Goal: Navigation & Orientation: Find specific page/section

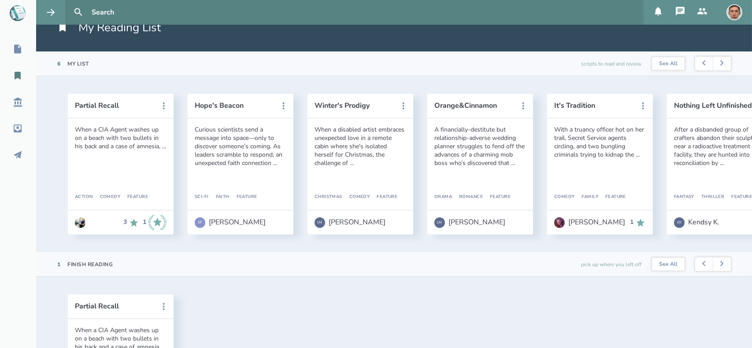
scroll to position [18, 0]
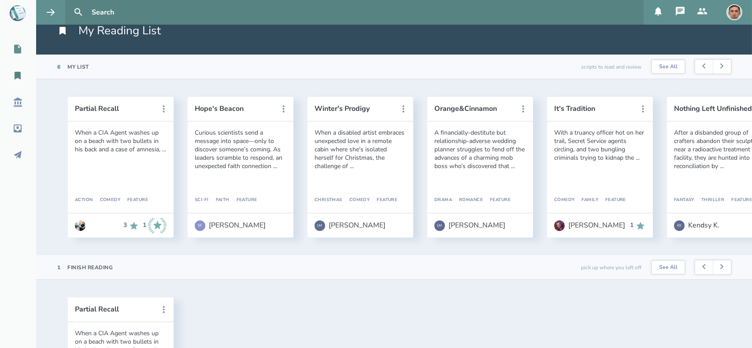
click at [21, 51] on icon at bounding box center [17, 49] width 7 height 9
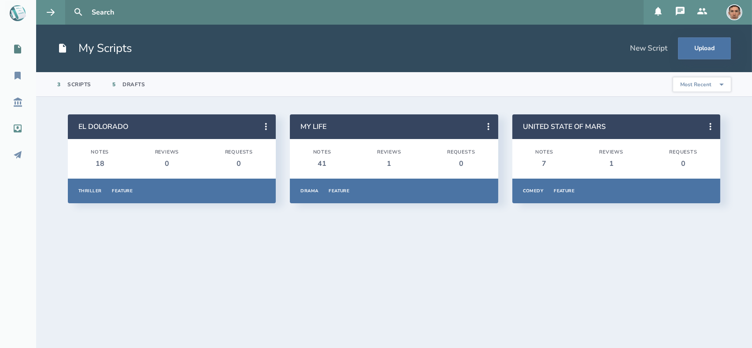
click at [16, 127] on icon at bounding box center [17, 128] width 11 height 11
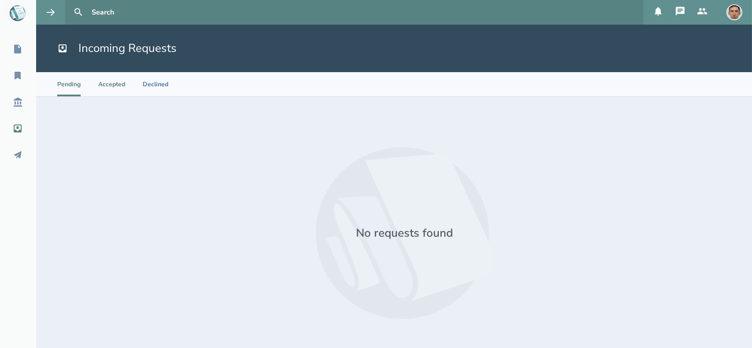
click at [110, 83] on li "Accepted" at bounding box center [111, 84] width 27 height 24
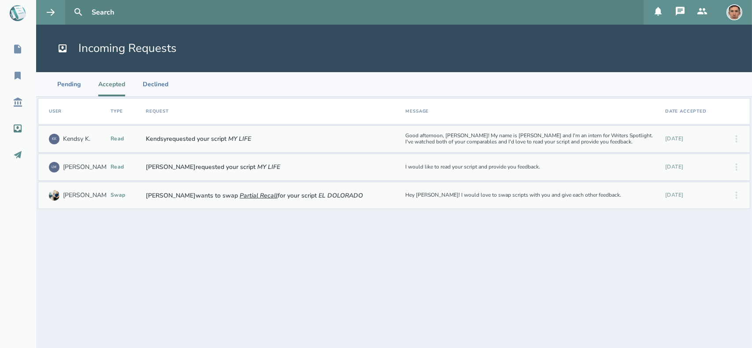
click at [22, 153] on icon at bounding box center [17, 155] width 11 height 11
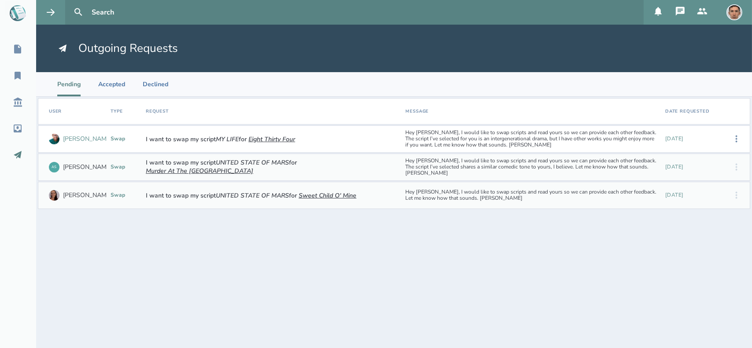
click at [56, 138] on img at bounding box center [54, 139] width 11 height 11
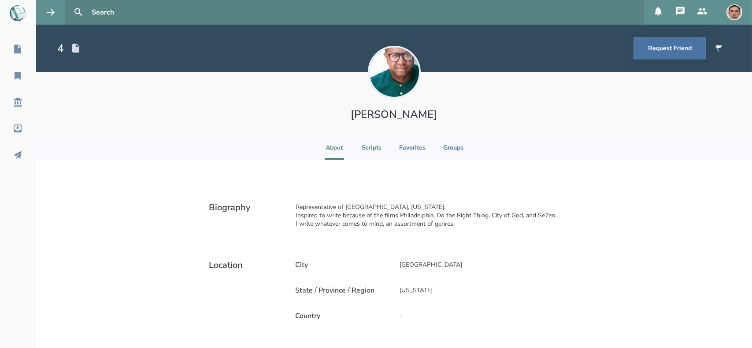
click at [364, 149] on li "Scripts" at bounding box center [372, 148] width 20 height 24
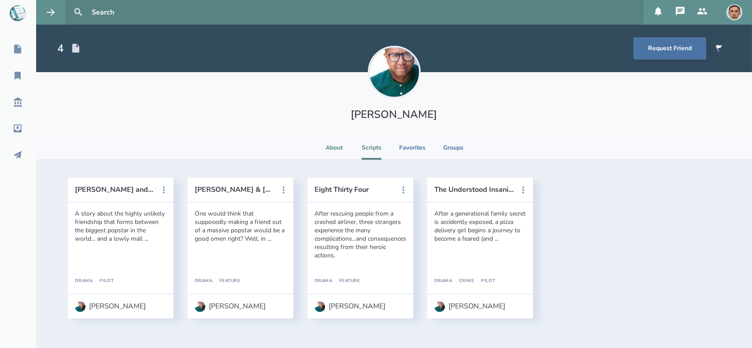
click at [336, 154] on li "About" at bounding box center [334, 148] width 19 height 24
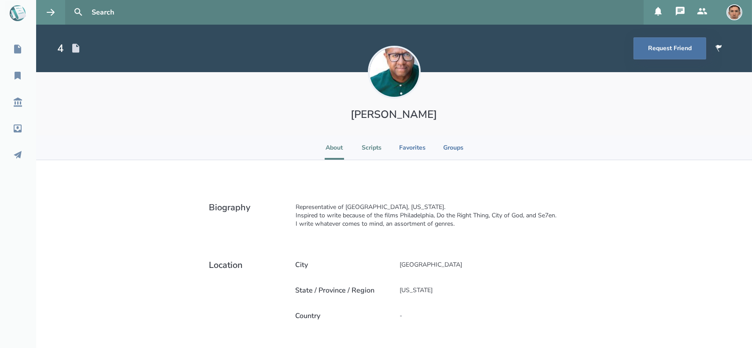
click at [364, 154] on li "Scripts" at bounding box center [372, 148] width 20 height 24
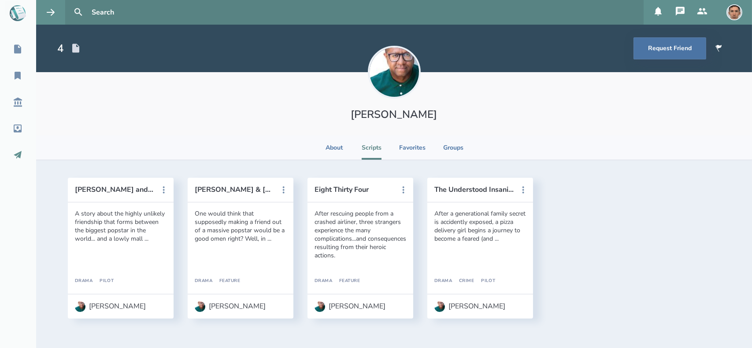
click at [15, 153] on icon at bounding box center [17, 155] width 11 height 11
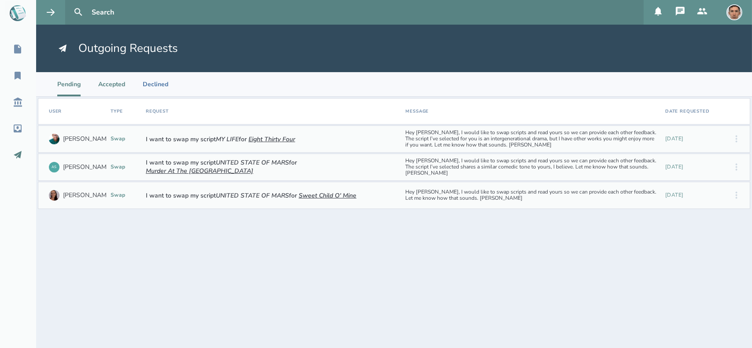
click at [118, 88] on li "Accepted" at bounding box center [111, 84] width 27 height 24
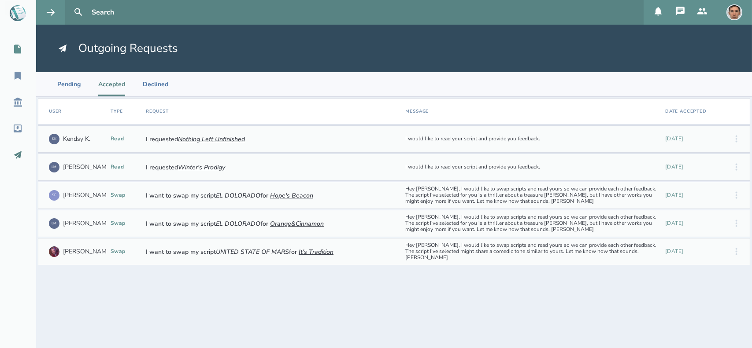
click at [16, 53] on icon at bounding box center [17, 49] width 7 height 9
